Goal: Navigation & Orientation: Find specific page/section

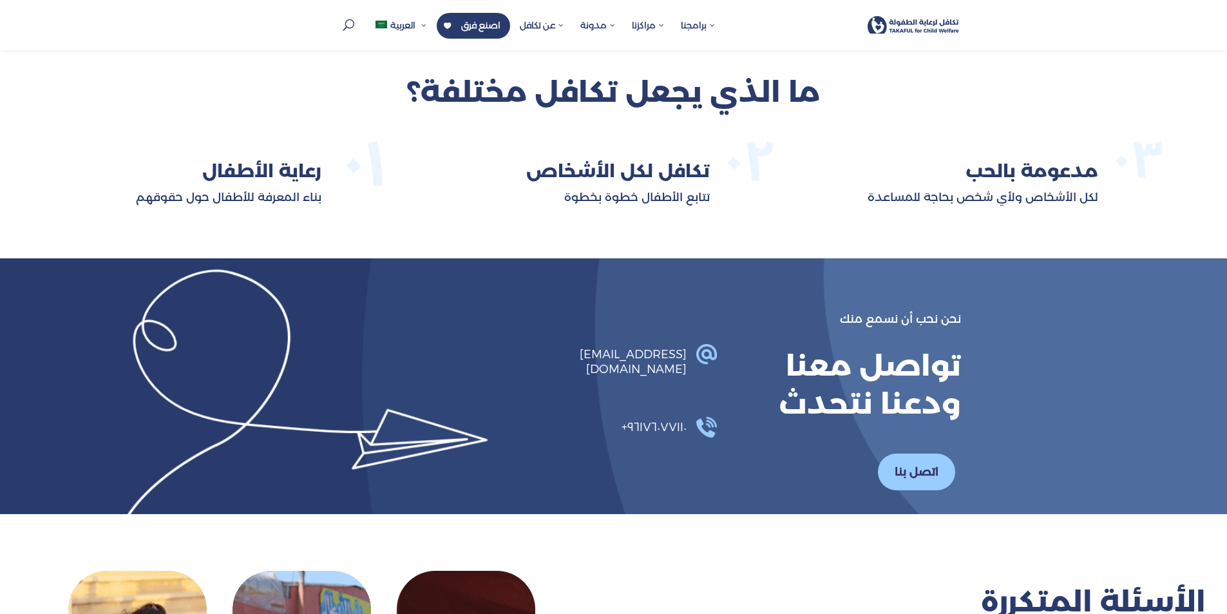
scroll to position [3126, 0]
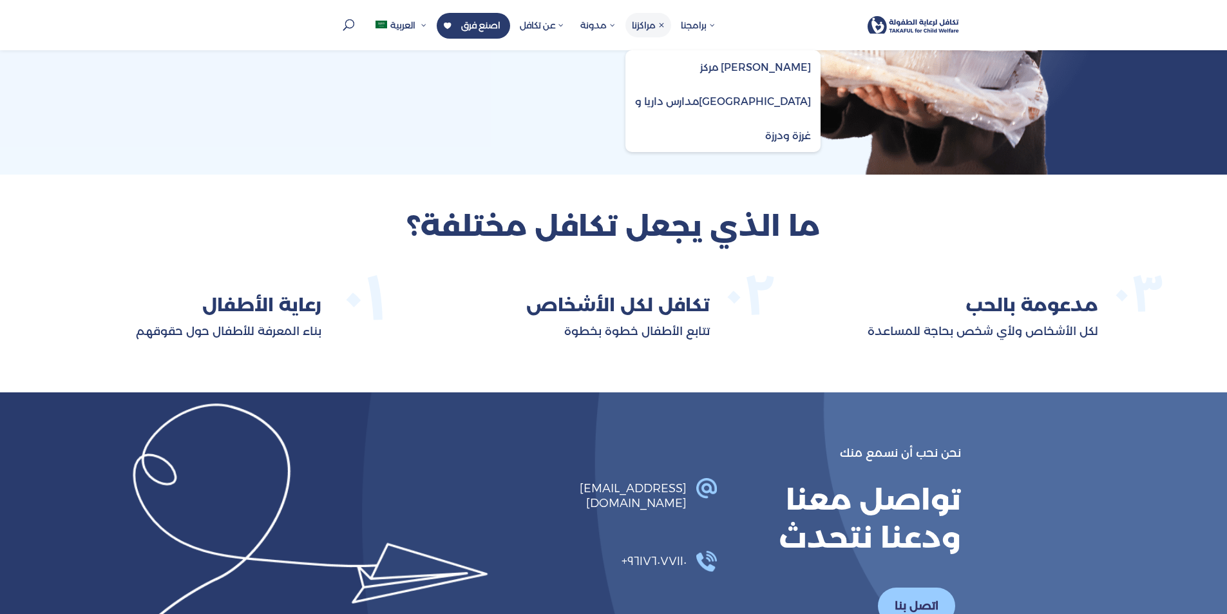
click at [682, 70] on span "مركز [PERSON_NAME]" at bounding box center [722, 66] width 195 height 33
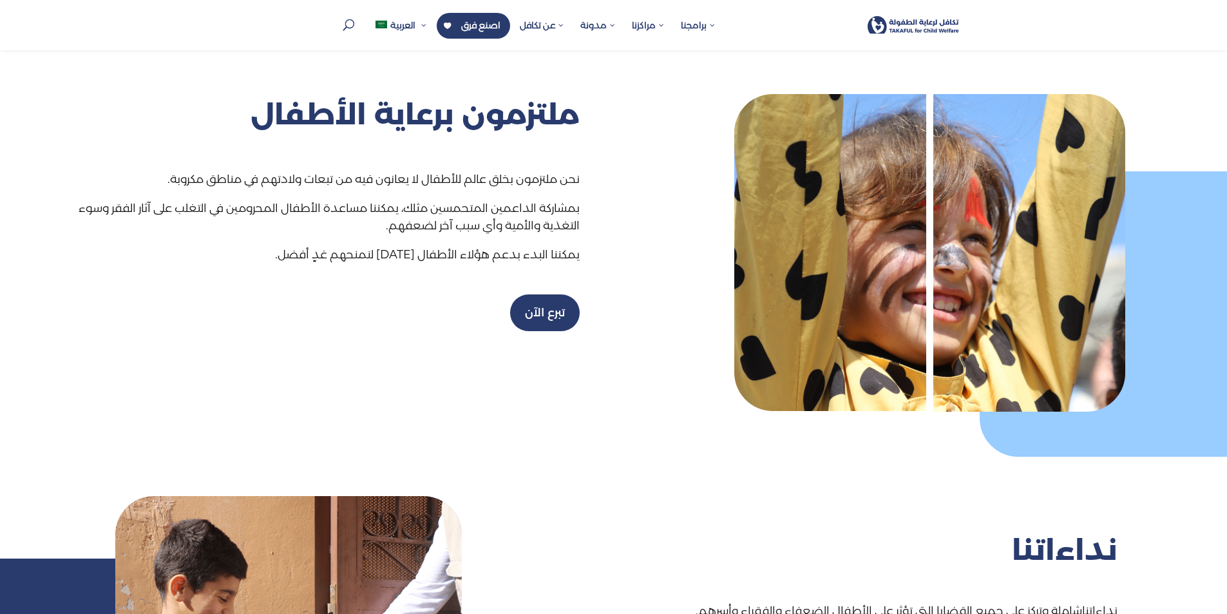
scroll to position [1494, 0]
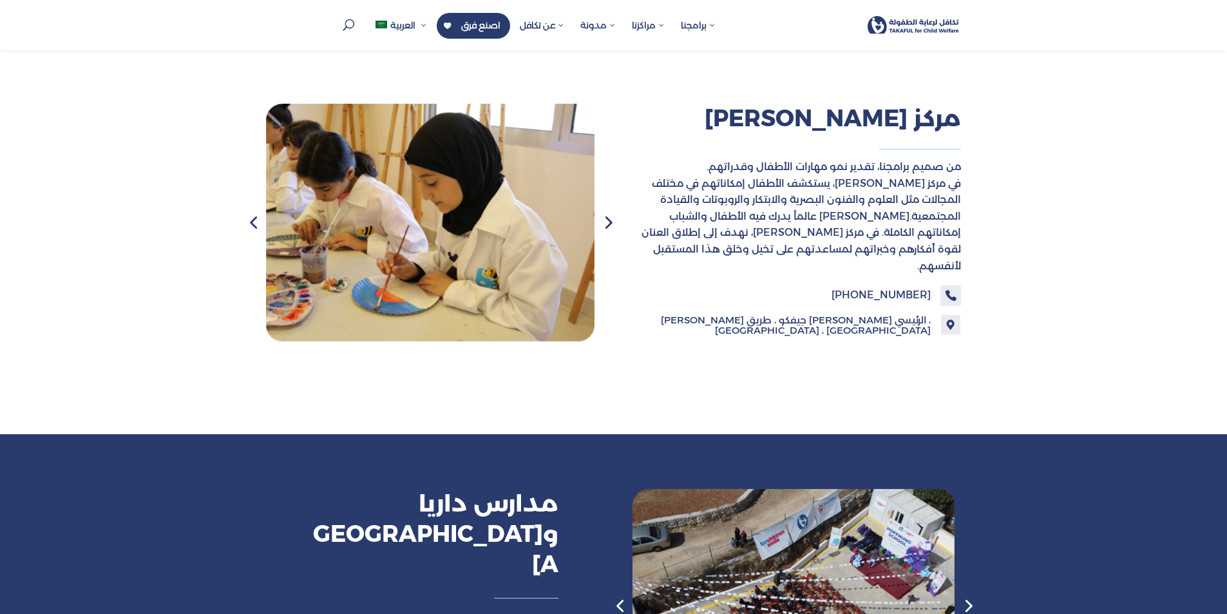
scroll to position [848, 0]
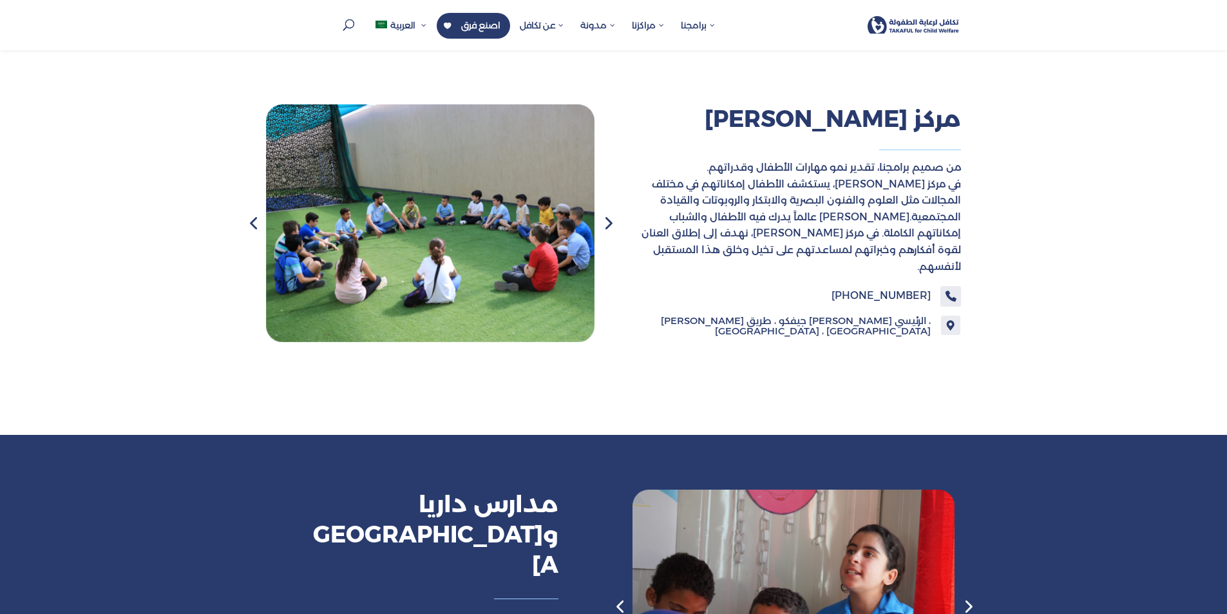
click at [615, 221] on div "Next slide" at bounding box center [607, 223] width 26 height 26
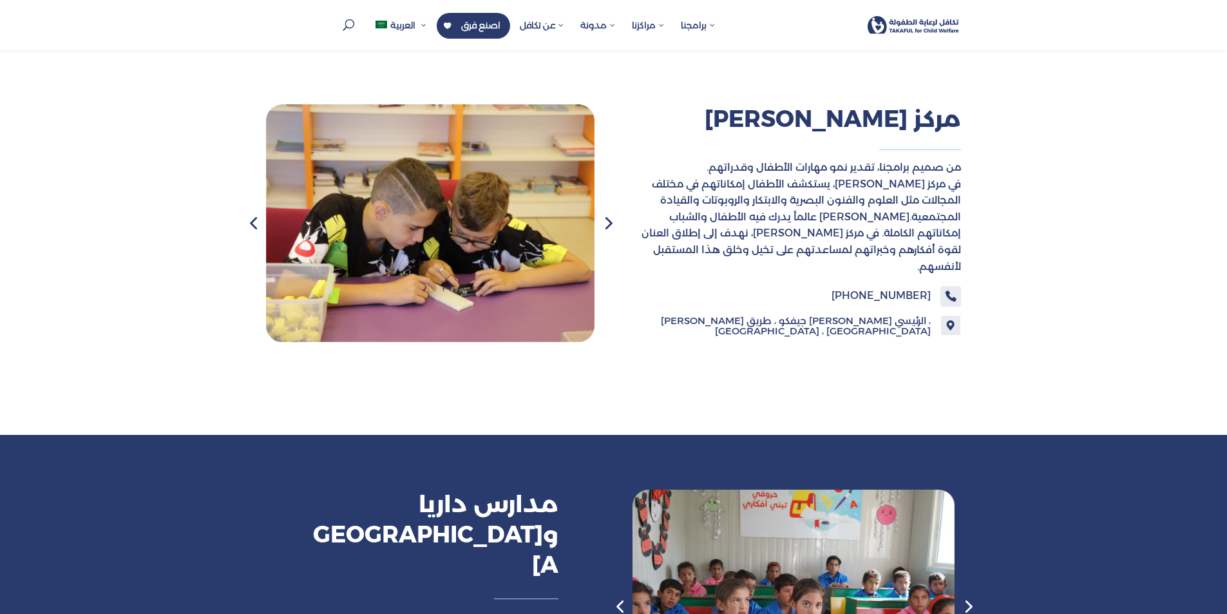
click at [614, 221] on div "Next slide" at bounding box center [607, 223] width 26 height 26
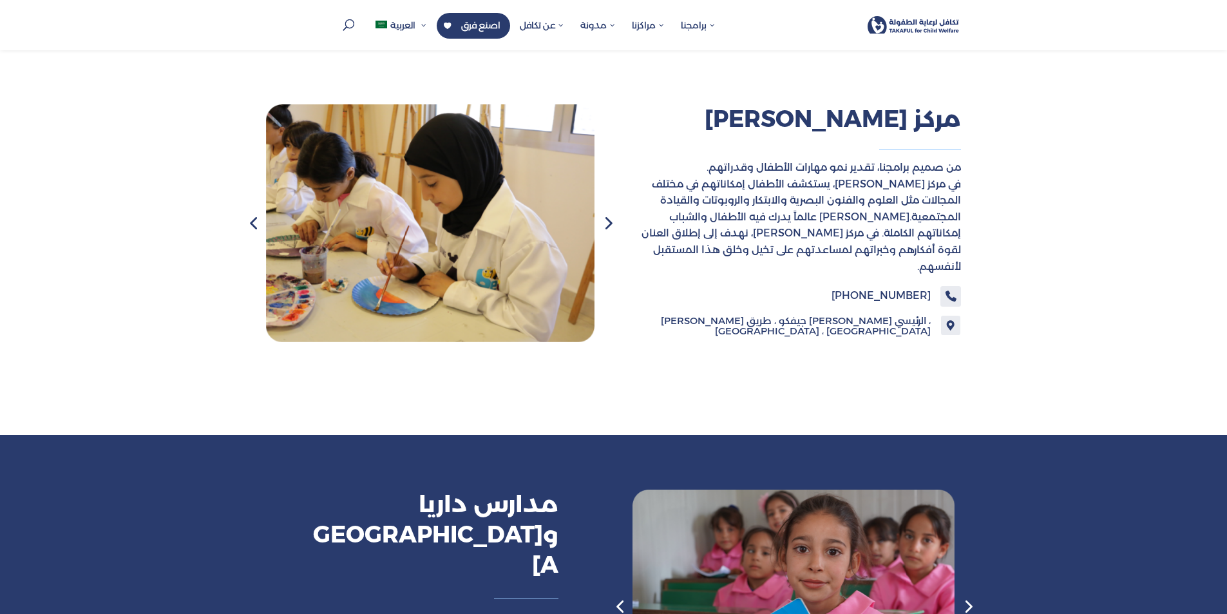
click at [256, 225] on div "Previous slide" at bounding box center [253, 223] width 26 height 26
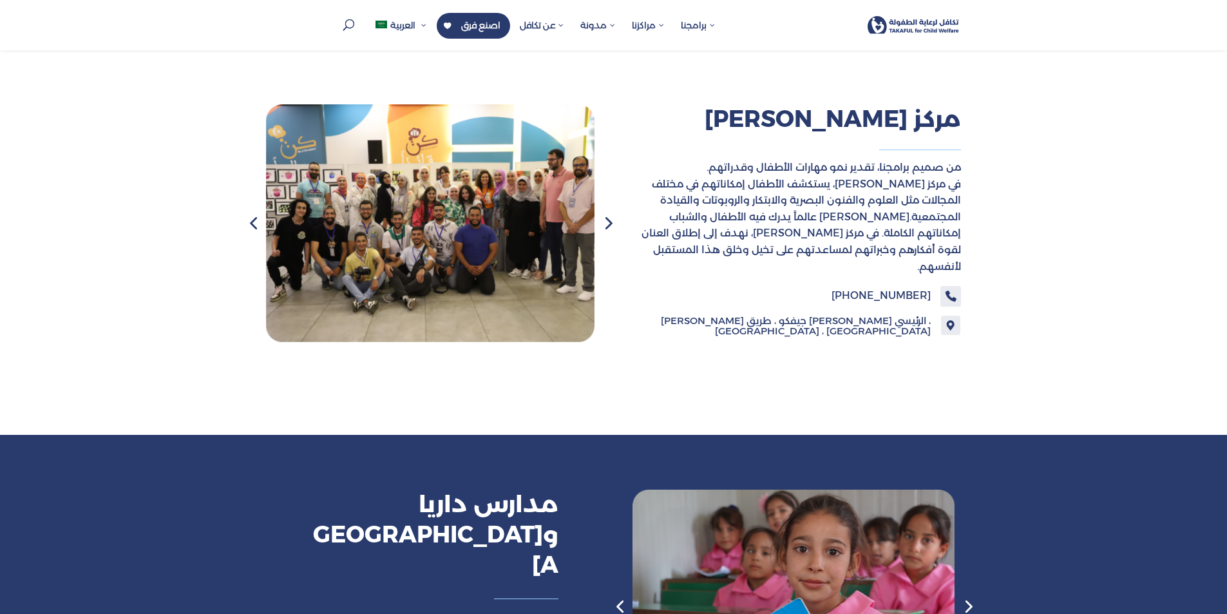
click at [327, 207] on img "2 / 7" at bounding box center [430, 222] width 328 height 237
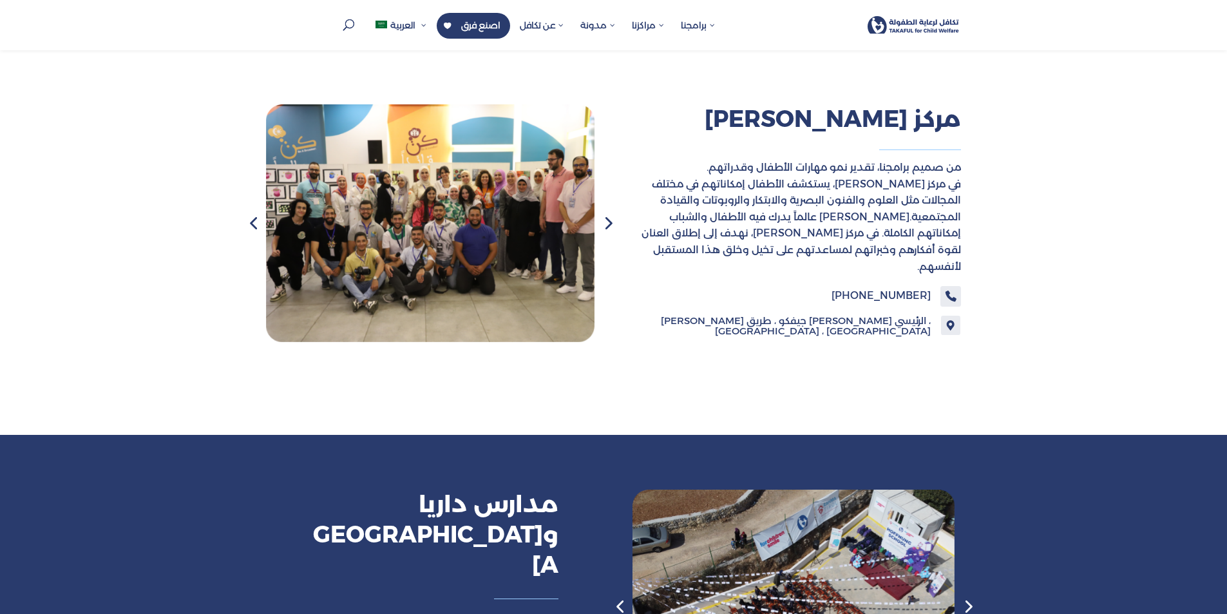
click at [334, 207] on img "2 / 7" at bounding box center [430, 222] width 328 height 237
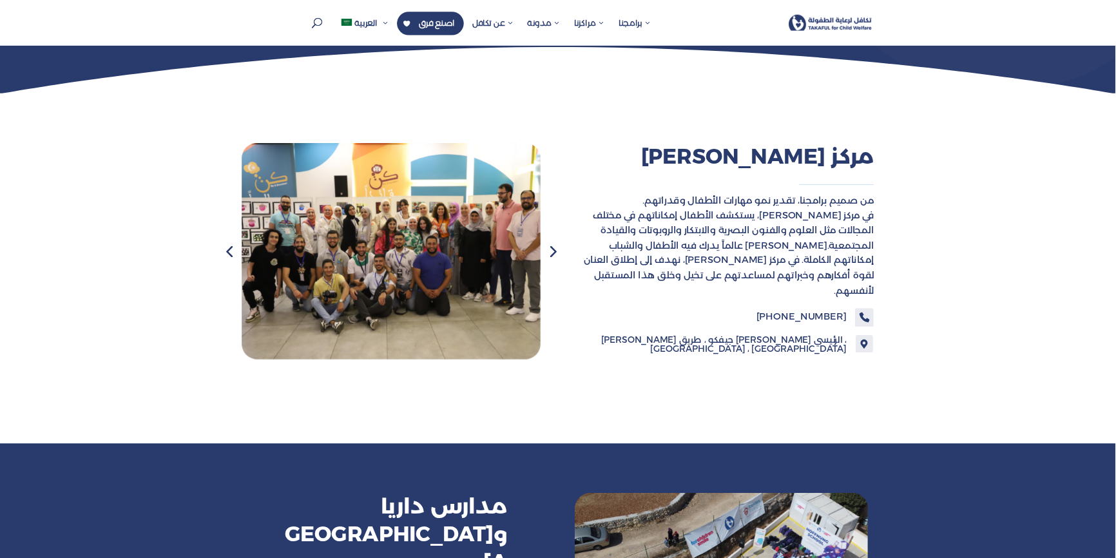
scroll to position [676, 0]
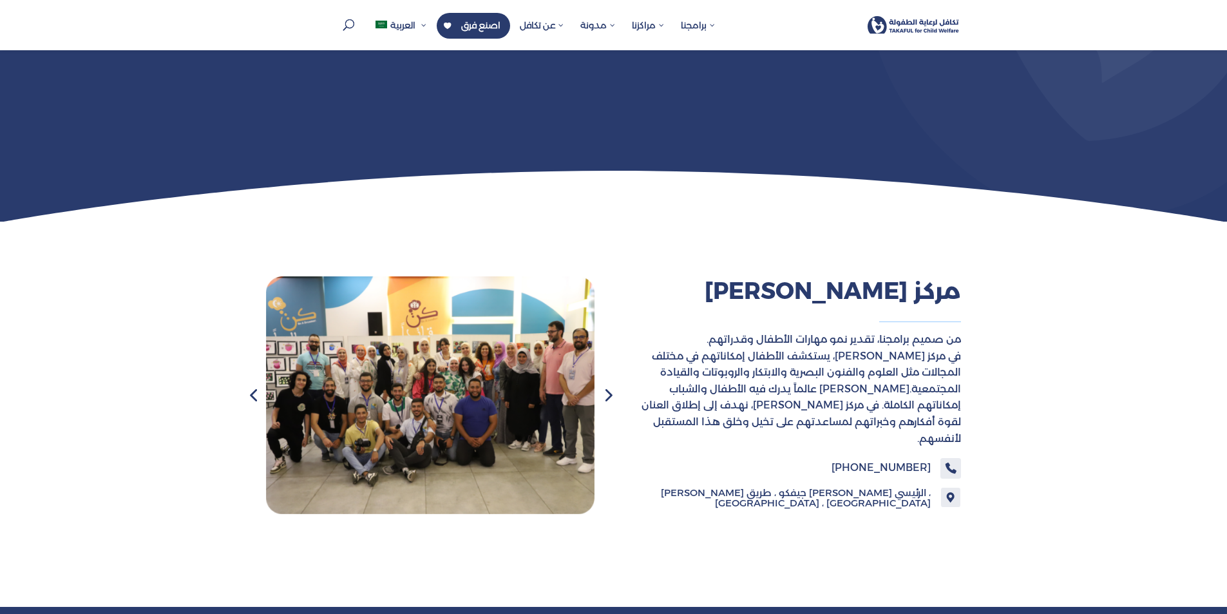
click at [332, 364] on img "2 / 7" at bounding box center [430, 394] width 328 height 237
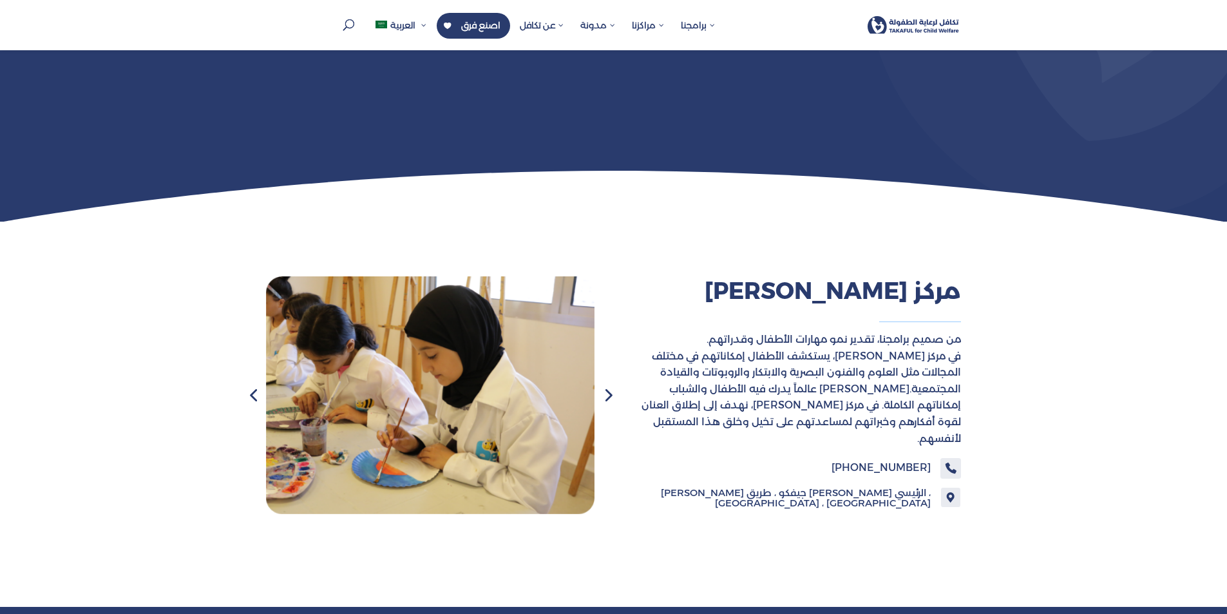
click at [603, 390] on div "Next slide" at bounding box center [607, 395] width 26 height 26
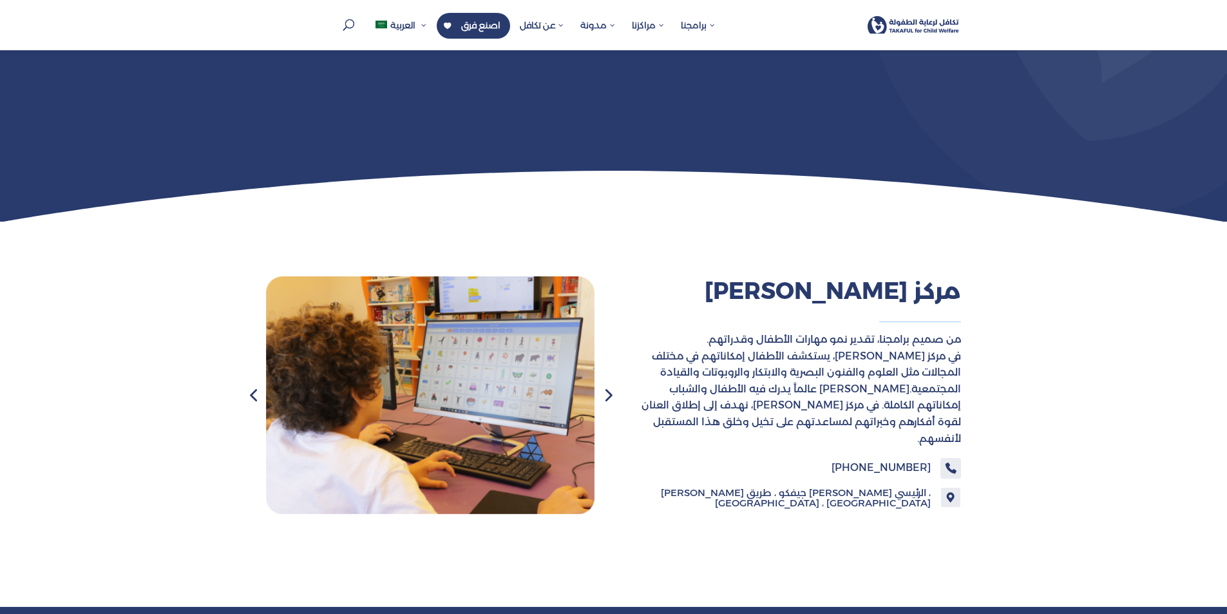
click at [598, 399] on div "Next slide" at bounding box center [607, 395] width 26 height 26
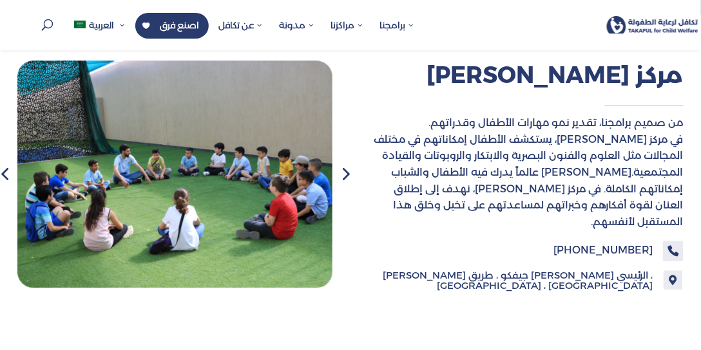
click at [346, 164] on div "Next slide" at bounding box center [345, 174] width 26 height 26
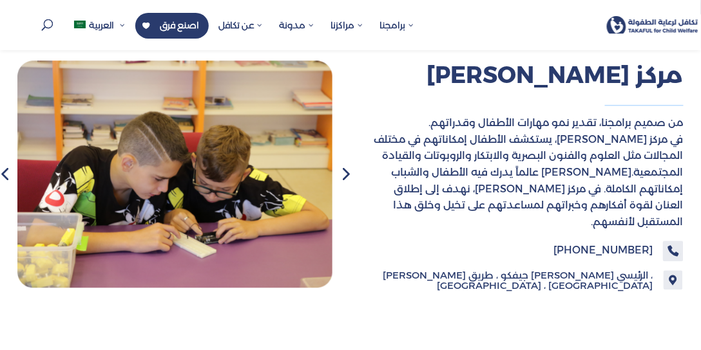
click at [343, 161] on div "Next slide" at bounding box center [345, 174] width 26 height 26
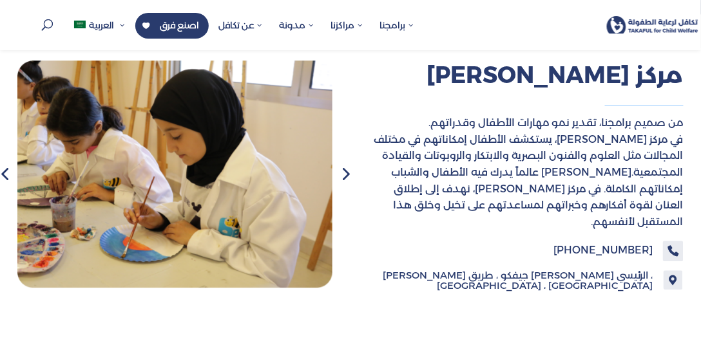
click at [10, 162] on div "Previous slide" at bounding box center [5, 174] width 26 height 26
click at [8, 161] on div "Previous slide" at bounding box center [5, 174] width 26 height 26
